Goal: Information Seeking & Learning: Learn about a topic

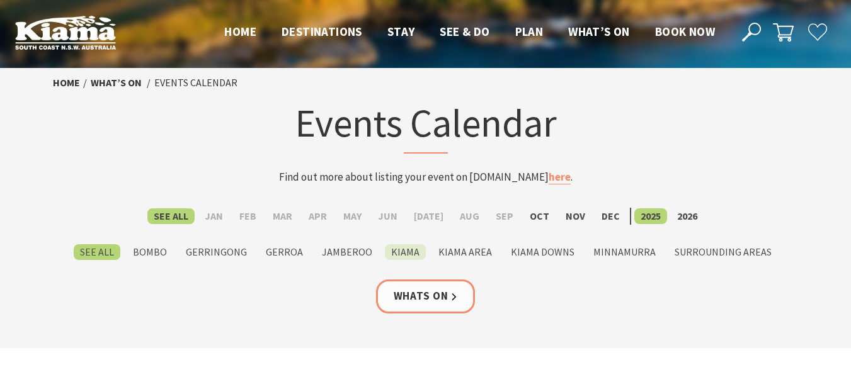
click at [396, 252] on label "Kiama" at bounding box center [405, 252] width 41 height 16
click at [0, 0] on input "Kiama" at bounding box center [0, 0] width 0 height 0
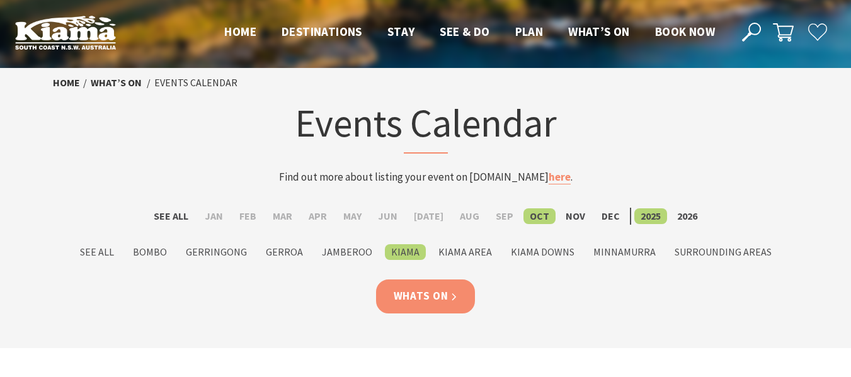
click at [407, 302] on link "Whats On" at bounding box center [425, 296] width 99 height 33
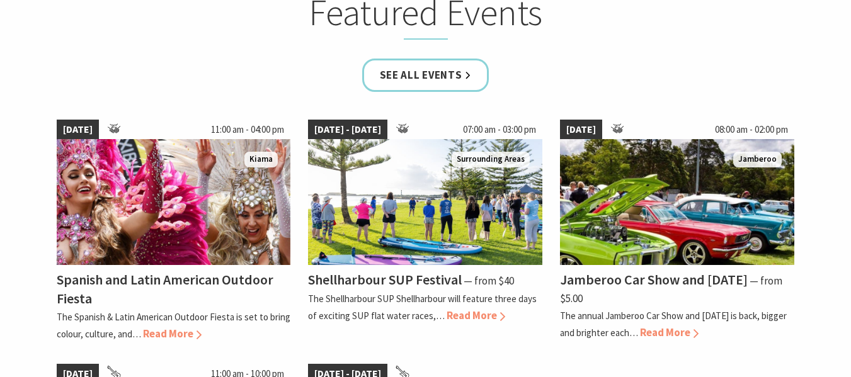
scroll to position [895, 0]
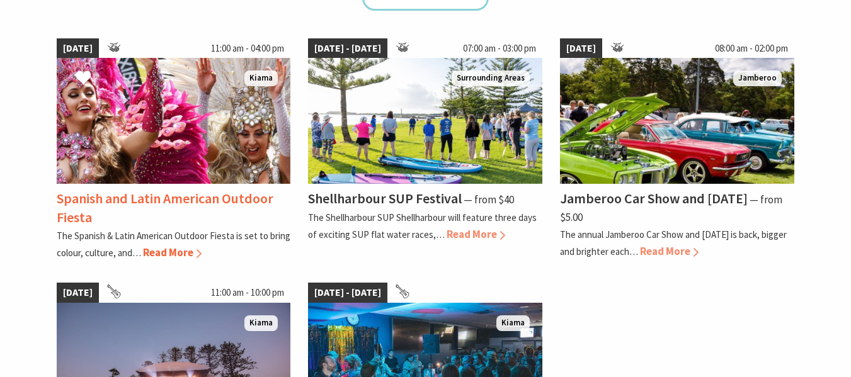
click at [169, 248] on span "Read More" at bounding box center [172, 253] width 59 height 14
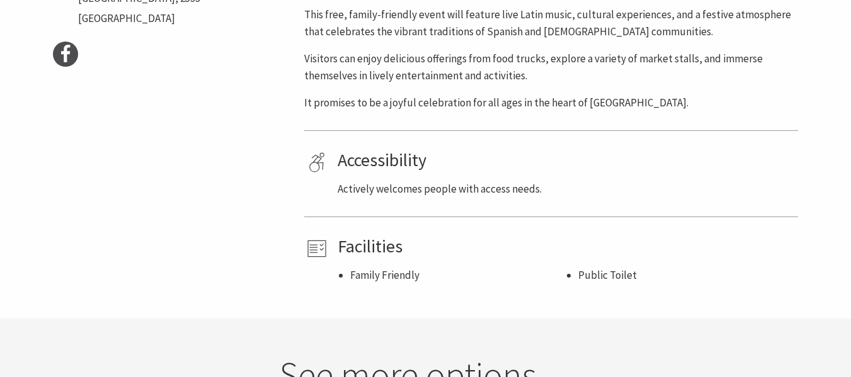
scroll to position [689, 0]
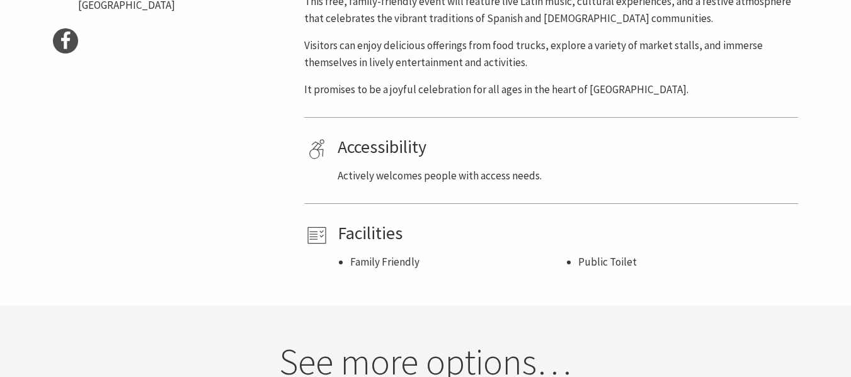
click at [359, 151] on h4 "Accessibility" at bounding box center [566, 147] width 456 height 21
click at [379, 179] on p "Actively welcomes people with access needs." at bounding box center [566, 176] width 456 height 17
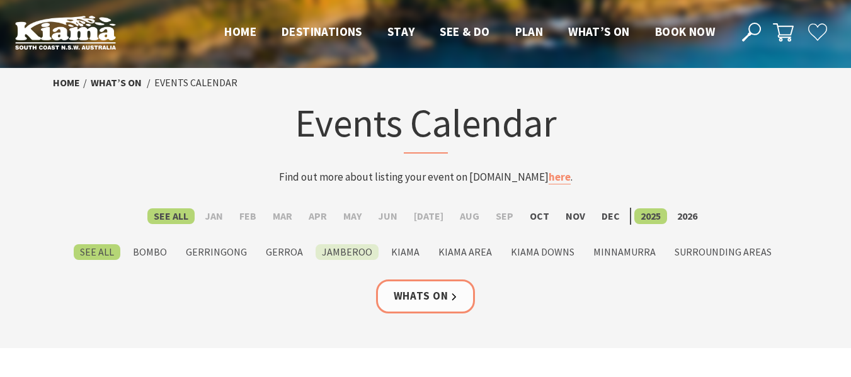
click at [337, 254] on label "Jamberoo" at bounding box center [346, 252] width 63 height 16
click at [0, 0] on input "Jamberoo" at bounding box center [0, 0] width 0 height 0
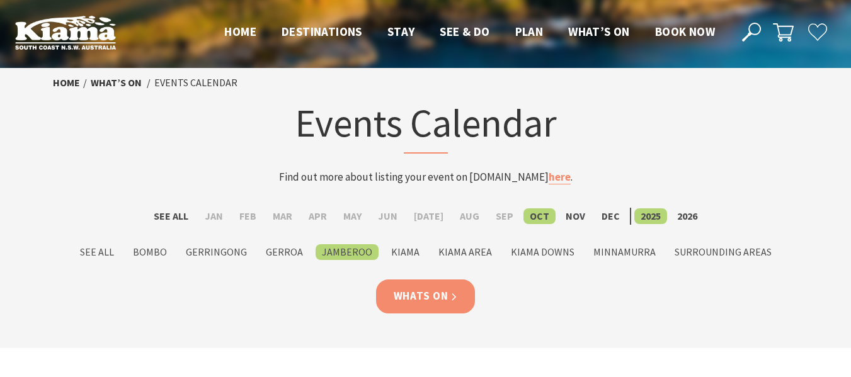
click at [414, 305] on link "Whats On" at bounding box center [425, 296] width 99 height 33
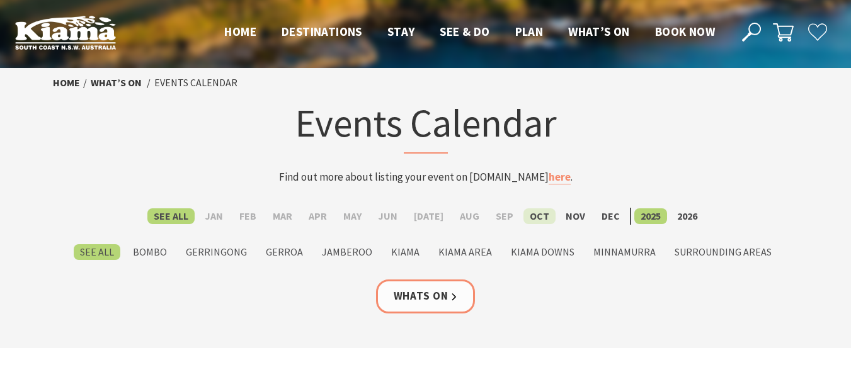
click at [532, 219] on label "Oct" at bounding box center [539, 216] width 32 height 16
click at [0, 0] on input "Oct" at bounding box center [0, 0] width 0 height 0
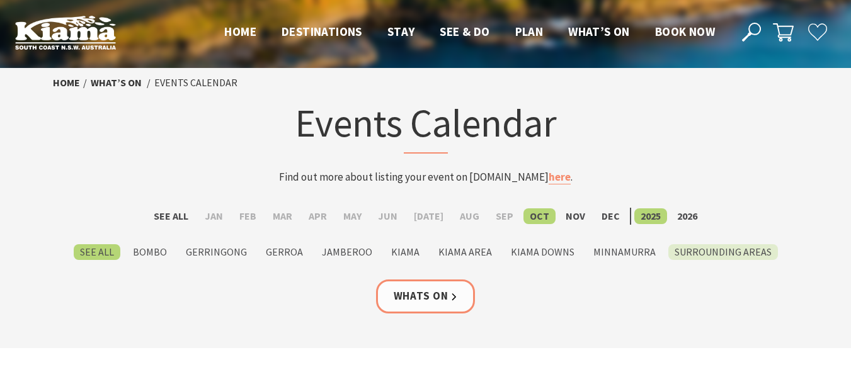
click at [696, 254] on label "Surrounding Areas" at bounding box center [723, 252] width 110 height 16
click at [0, 0] on input "Surrounding Areas" at bounding box center [0, 0] width 0 height 0
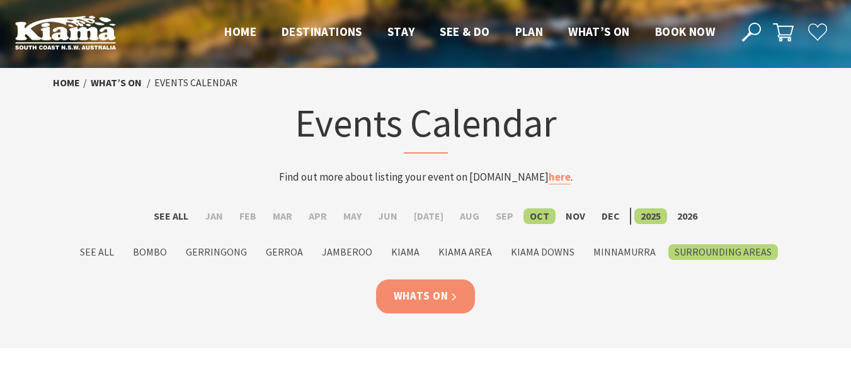
click at [445, 300] on link "Whats On" at bounding box center [425, 296] width 99 height 33
